Goal: Communication & Community: Answer question/provide support

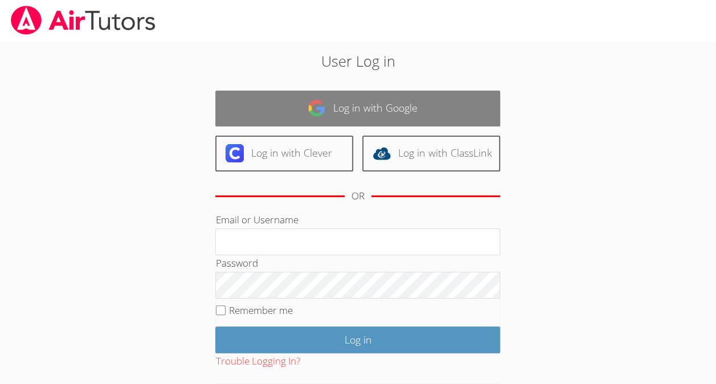
click at [393, 99] on link "Log in with Google" at bounding box center [357, 109] width 285 height 36
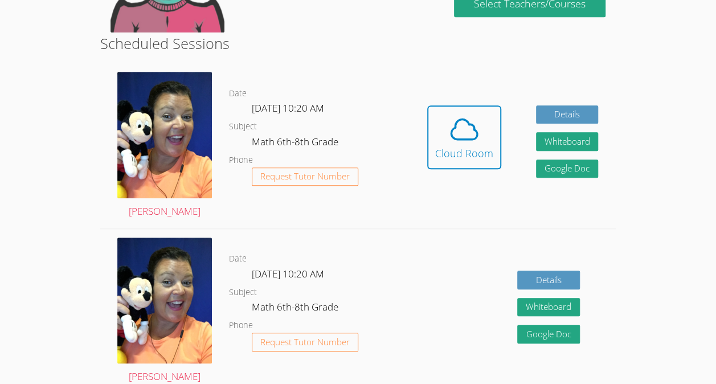
scroll to position [264, 0]
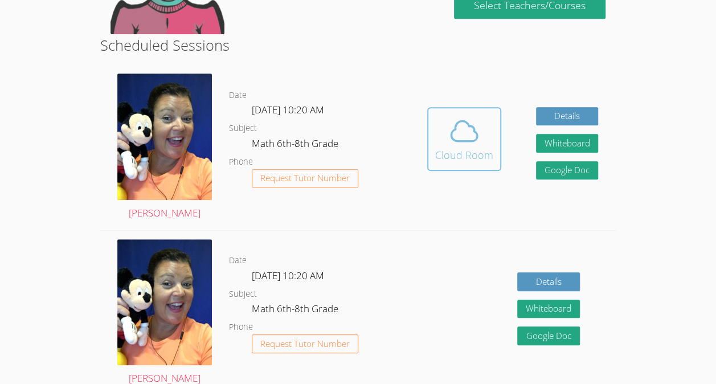
drag, startPoint x: 458, startPoint y: 125, endPoint x: 459, endPoint y: 134, distance: 9.2
click at [459, 134] on icon at bounding box center [464, 131] width 32 height 32
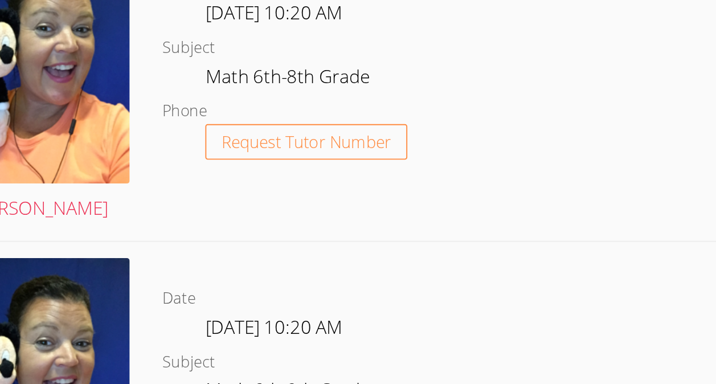
scroll to position [1350, 0]
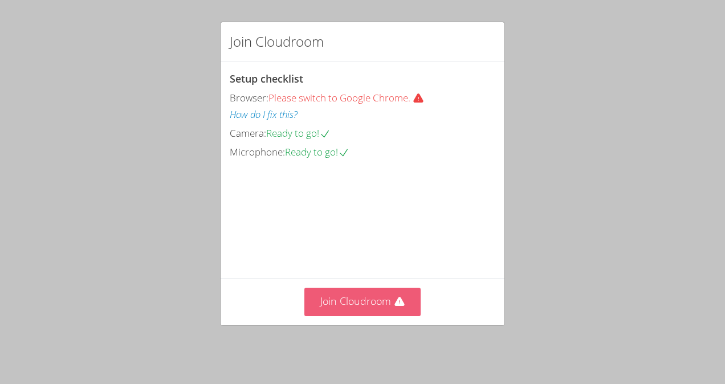
click at [343, 298] on button "Join Cloudroom" at bounding box center [362, 302] width 117 height 28
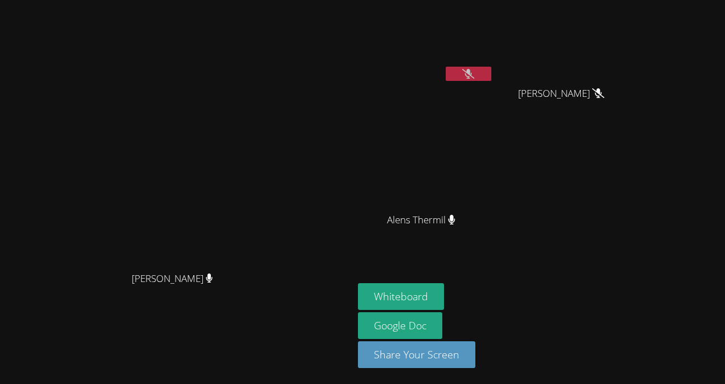
click at [493, 64] on video at bounding box center [426, 43] width 136 height 76
click at [474, 72] on icon at bounding box center [468, 74] width 12 height 10
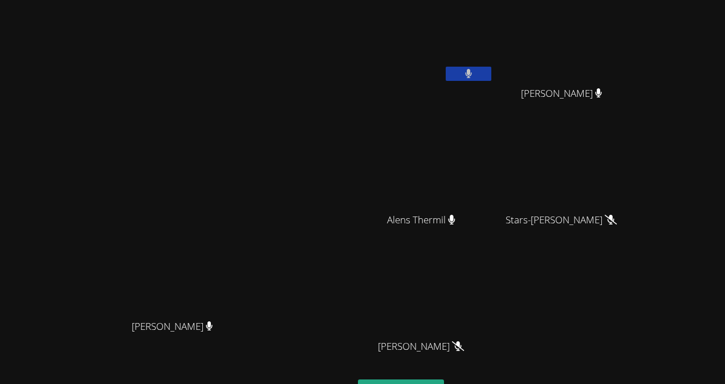
click at [472, 74] on icon at bounding box center [468, 74] width 7 height 10
click at [474, 78] on icon at bounding box center [468, 74] width 12 height 10
click at [491, 73] on button at bounding box center [468, 74] width 46 height 14
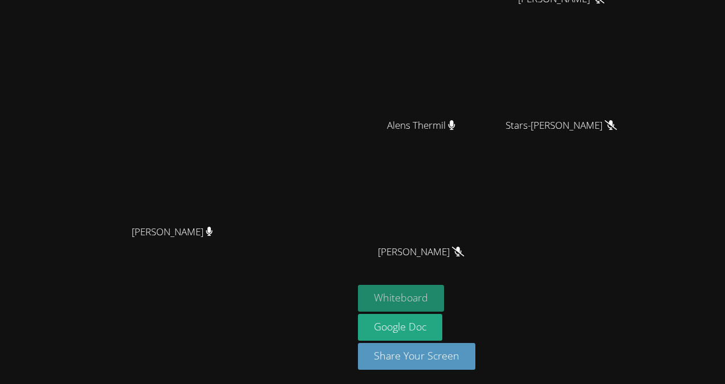
click at [444, 295] on button "Whiteboard" at bounding box center [401, 298] width 86 height 27
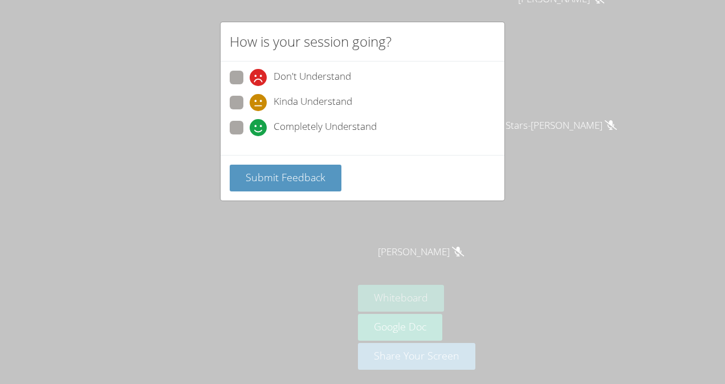
scroll to position [89, 0]
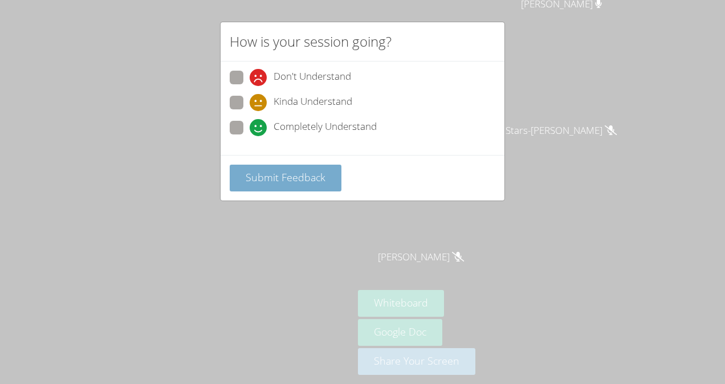
click at [269, 181] on span "Submit Feedback" at bounding box center [286, 177] width 80 height 14
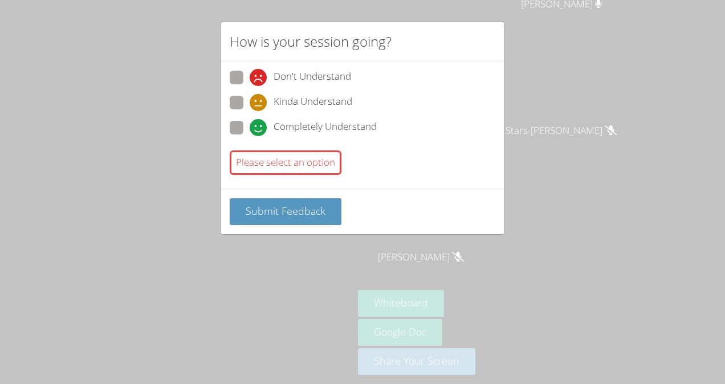
click at [250, 136] on span at bounding box center [250, 136] width 0 height 0
click at [250, 122] on input "Completely Understand" at bounding box center [255, 126] width 10 height 10
radio input "true"
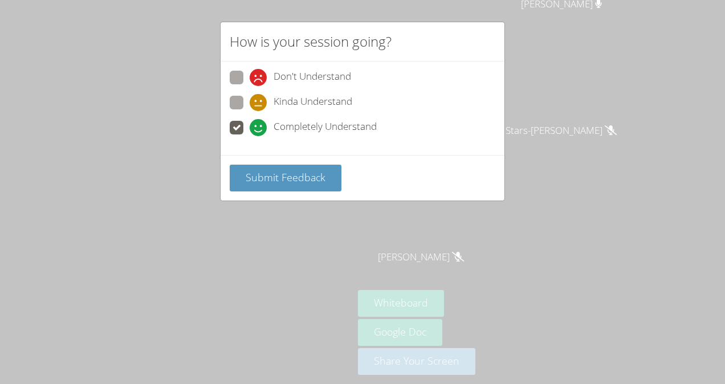
click at [252, 197] on div "Submit Feedback" at bounding box center [362, 178] width 284 height 46
click at [254, 180] on span "Submit Feedback" at bounding box center [286, 177] width 80 height 14
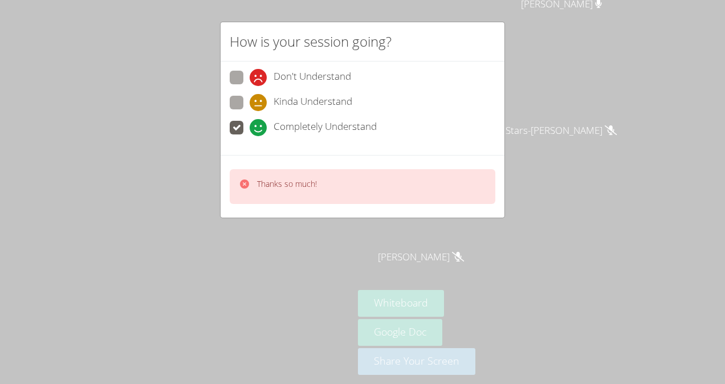
click at [239, 183] on icon at bounding box center [244, 183] width 11 height 11
click at [250, 111] on span at bounding box center [250, 111] width 0 height 0
click at [250, 96] on input "Kinda Understand" at bounding box center [255, 101] width 10 height 10
radio input "true"
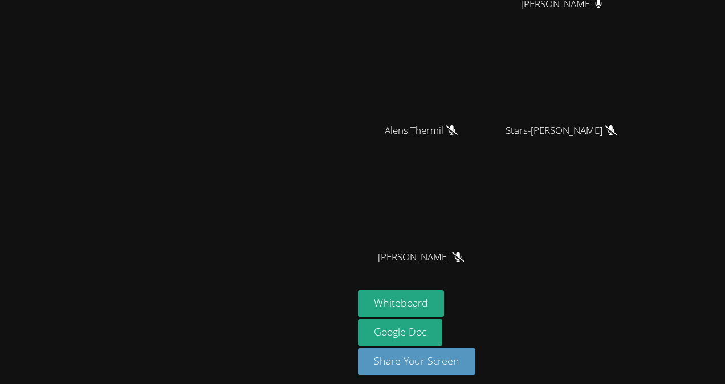
scroll to position [0, 0]
